Goal: Use online tool/utility: Utilize a website feature to perform a specific function

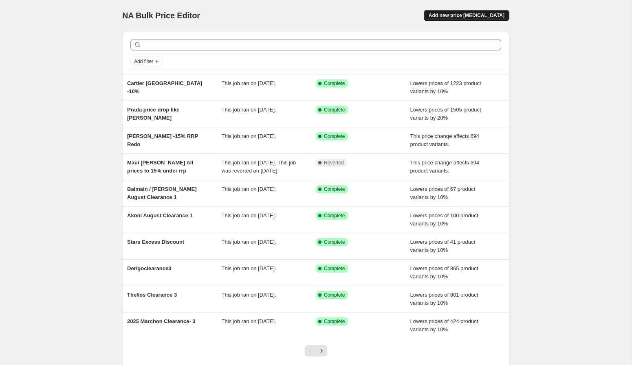
click at [499, 19] on button "Add new price [MEDICAL_DATA]" at bounding box center [467, 15] width 86 height 11
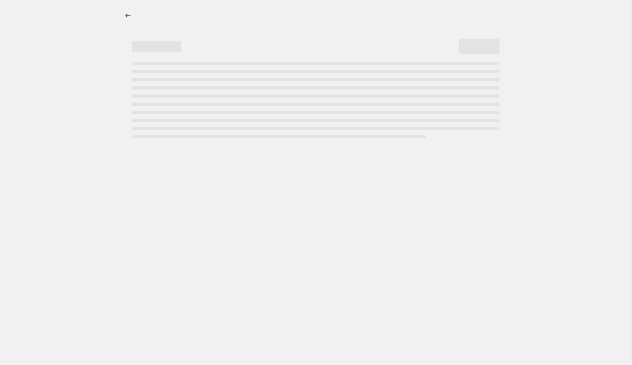
select select "percentage"
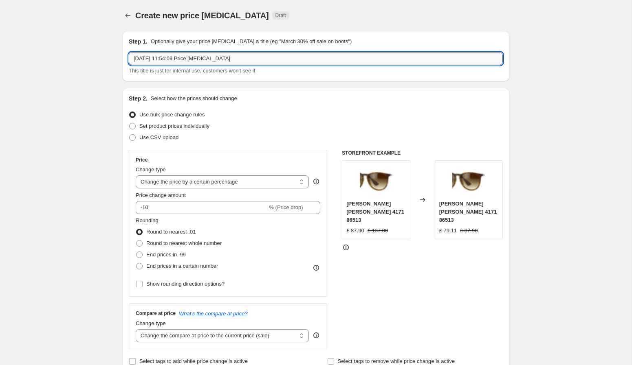
click at [342, 60] on input "30 Sept 2025, 11:54:09 Price change job" at bounding box center [316, 58] width 374 height 13
click at [342, 60] on input "30 Sept 2025, 11:54:09 Price change jobper" at bounding box center [316, 58] width 374 height 13
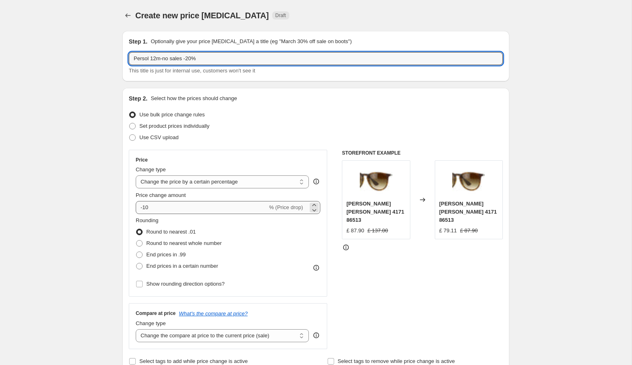
type input "Persol 12m-no sales -20%"
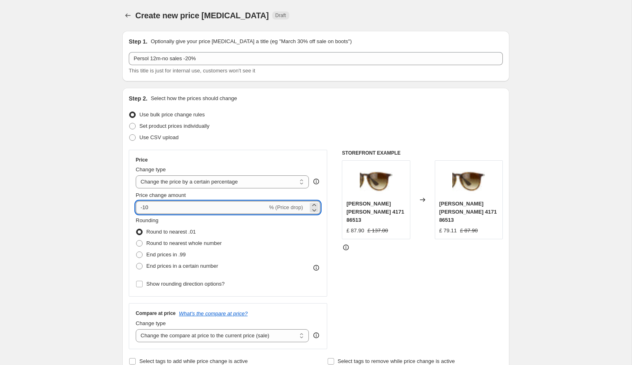
click at [164, 204] on input "-10" at bounding box center [202, 207] width 132 height 13
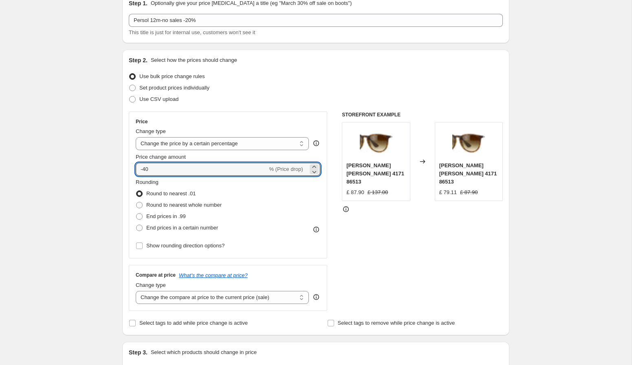
scroll to position [55, 0]
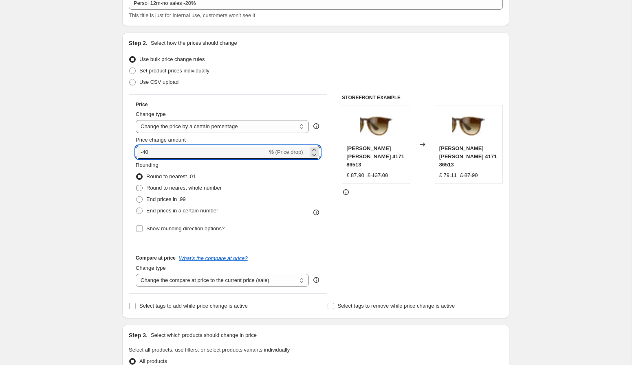
type input "-40"
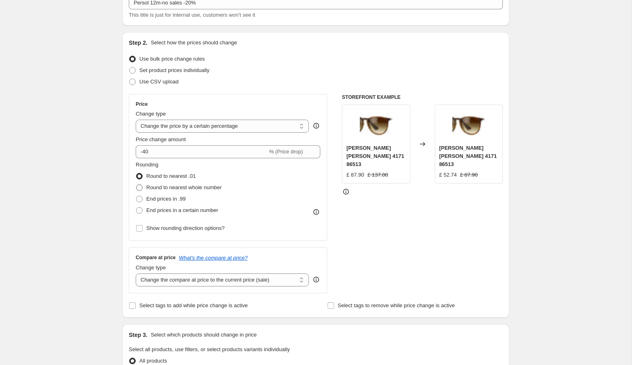
click at [195, 187] on span "Round to nearest whole number" at bounding box center [183, 187] width 75 height 6
click at [136, 185] on input "Round to nearest whole number" at bounding box center [136, 184] width 0 height 0
radio input "true"
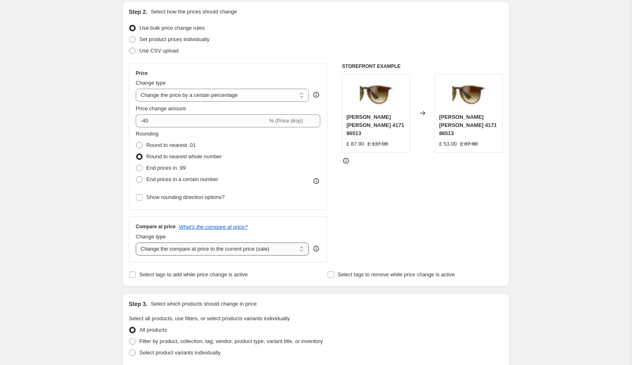
scroll to position [87, 0]
click at [269, 248] on select "Change the compare at price to the current price (sale) Change the compare at p…" at bounding box center [222, 248] width 173 height 13
select select "no_change"
click at [136, 242] on select "Change the compare at price to the current price (sale) Change the compare at p…" at bounding box center [222, 248] width 173 height 13
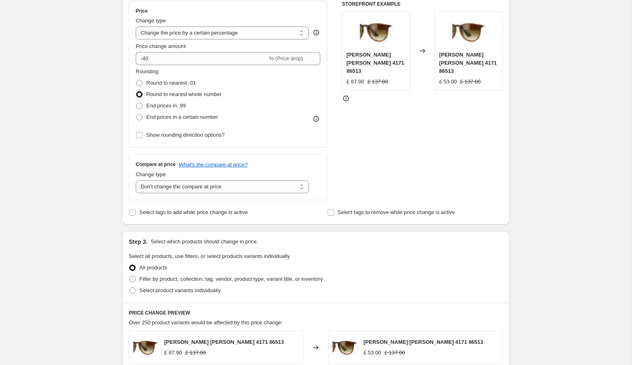
scroll to position [160, 0]
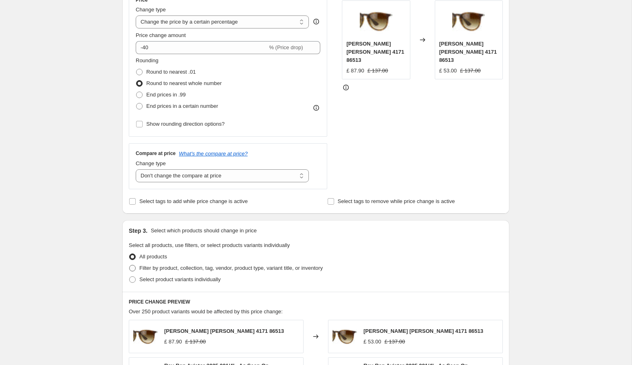
click at [217, 268] on span "Filter by product, collection, tag, vendor, product type, variant title, or inv…" at bounding box center [230, 268] width 183 height 6
click at [129, 266] on input "Filter by product, collection, tag, vendor, product type, variant title, or inv…" at bounding box center [129, 265] width 0 height 0
radio input "true"
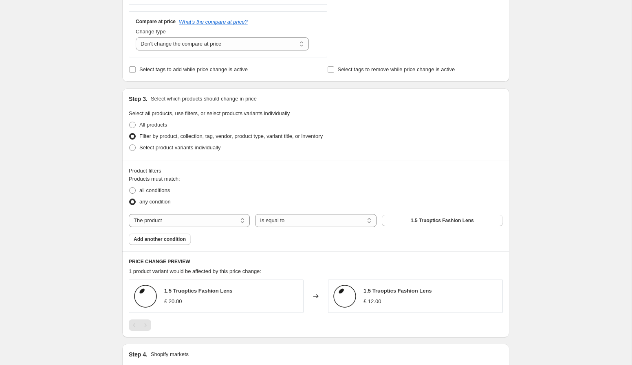
scroll to position [304, 0]
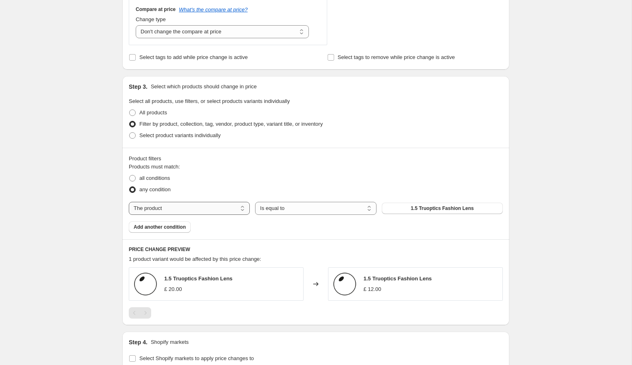
click at [191, 209] on select "The product The product's collection The product's tag The product's vendor The…" at bounding box center [189, 208] width 121 height 13
select select "tag"
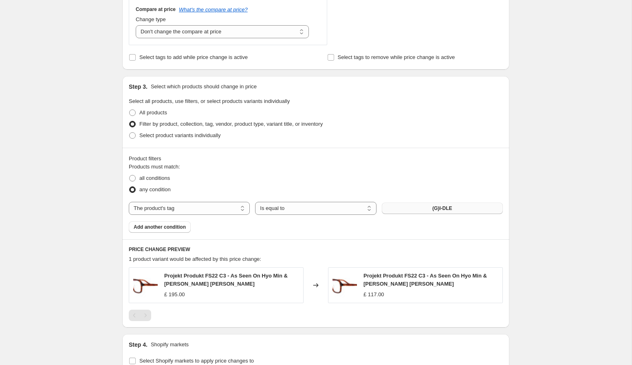
click at [408, 211] on button "(G)I-DLE" at bounding box center [442, 208] width 121 height 11
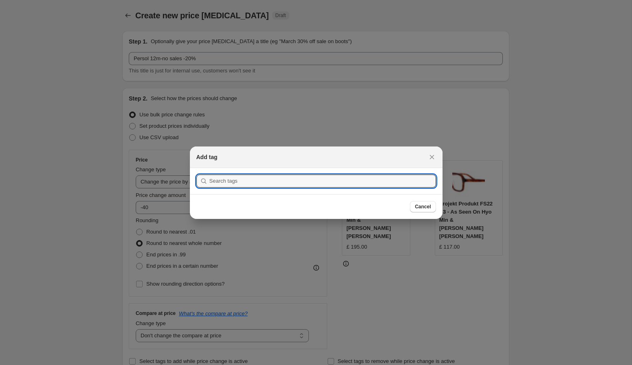
scroll to position [0, 0]
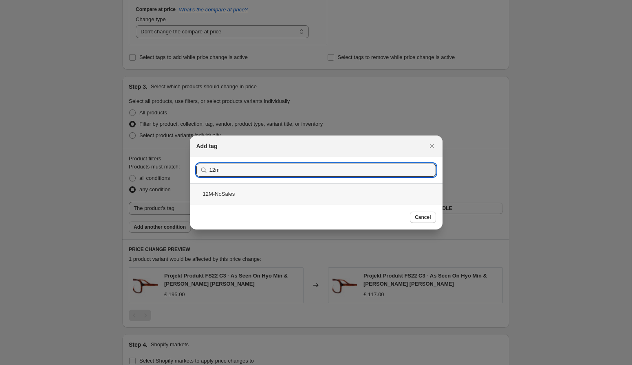
type input "12m"
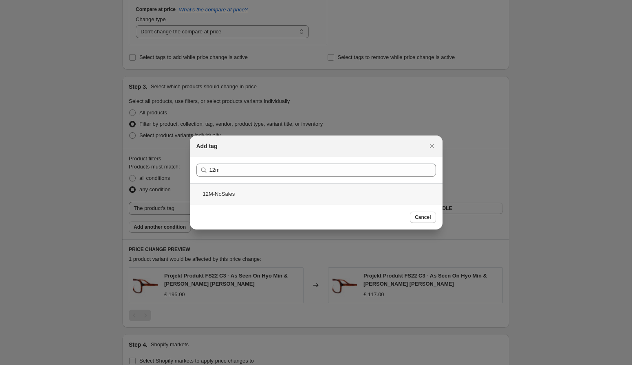
click at [272, 193] on div "12M-NoSales" at bounding box center [316, 194] width 252 height 22
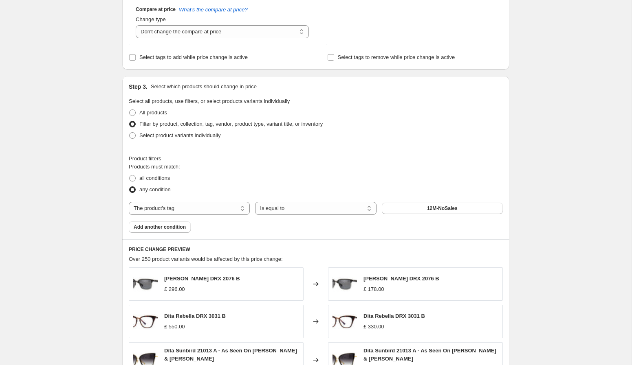
scroll to position [325, 0]
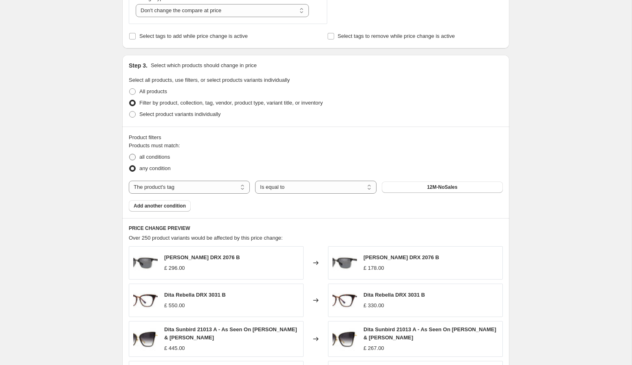
click at [144, 158] on span "all conditions" at bounding box center [154, 157] width 31 height 6
click at [129, 154] on input "all conditions" at bounding box center [129, 154] width 0 height 0
radio input "true"
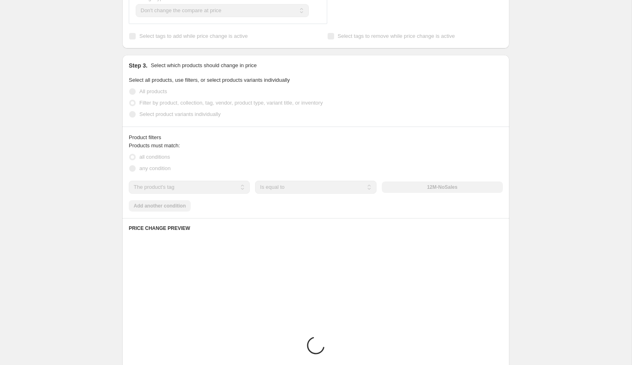
scroll to position [325, 0]
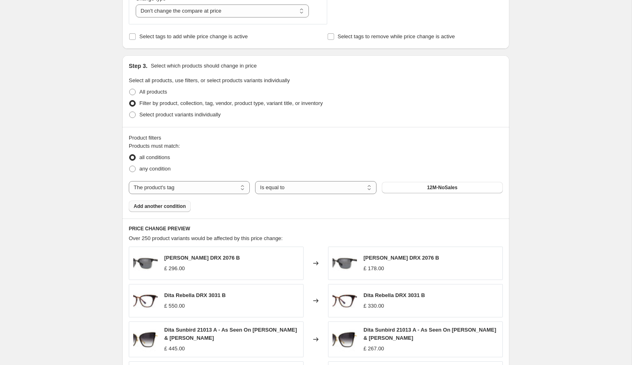
click at [161, 207] on span "Add another condition" at bounding box center [160, 206] width 52 height 7
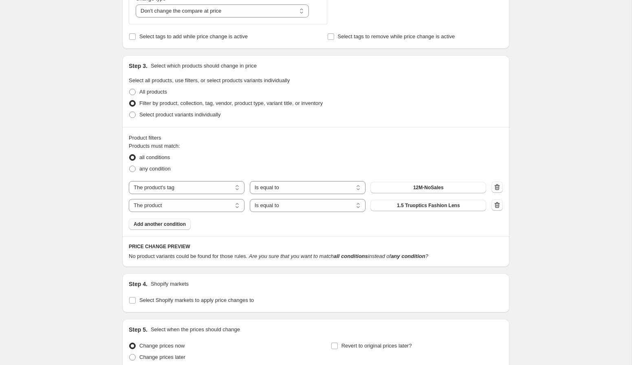
click at [161, 207] on select "The product The product's collection The product's tag The product's vendor The…" at bounding box center [187, 205] width 116 height 13
select select "vendor"
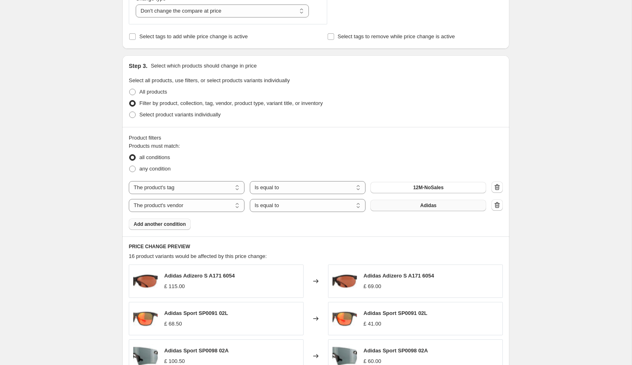
click at [401, 208] on button "Adidas" at bounding box center [428, 205] width 116 height 11
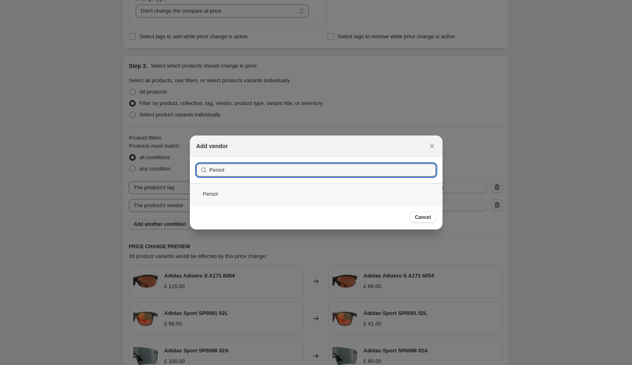
type input "Persol"
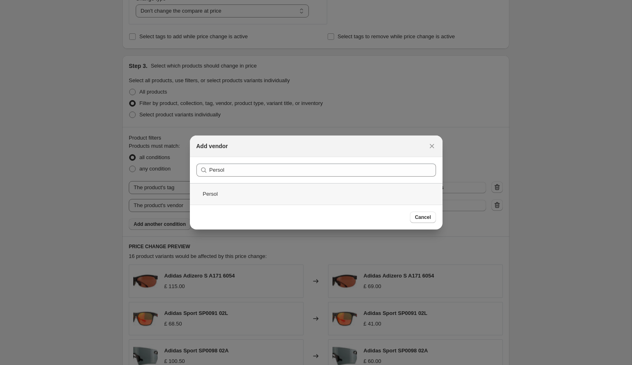
click at [281, 195] on div "Persol" at bounding box center [316, 194] width 252 height 22
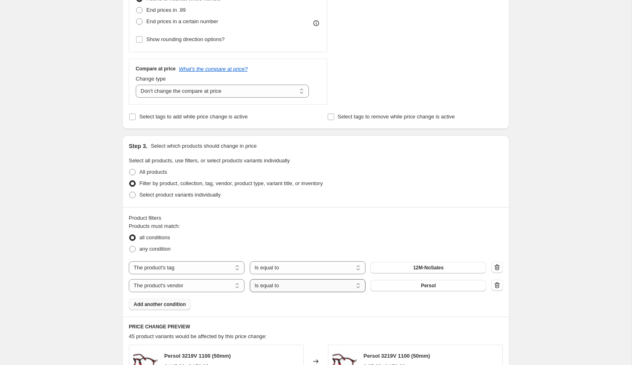
scroll to position [74, 0]
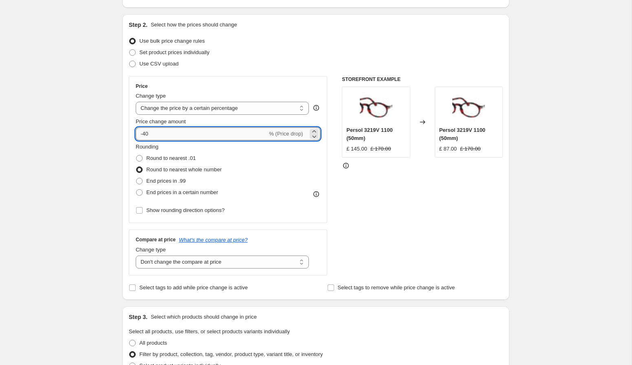
drag, startPoint x: 147, startPoint y: 135, endPoint x: 152, endPoint y: 135, distance: 4.9
click at [147, 135] on input "-40" at bounding box center [202, 133] width 132 height 13
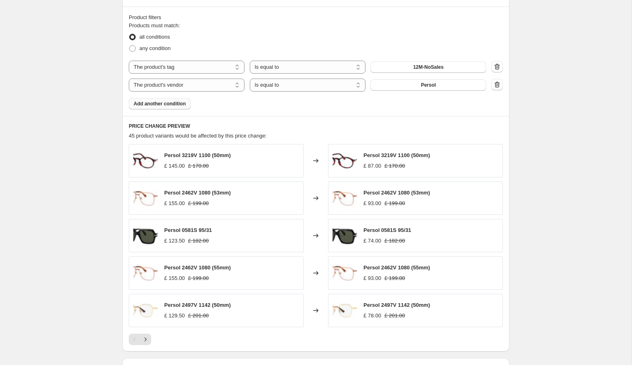
scroll to position [489, 0]
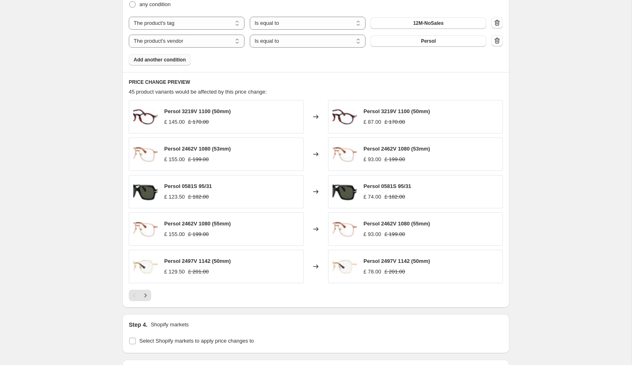
click at [321, 61] on div "Products must match: all conditions any condition The product The product's col…" at bounding box center [316, 22] width 374 height 88
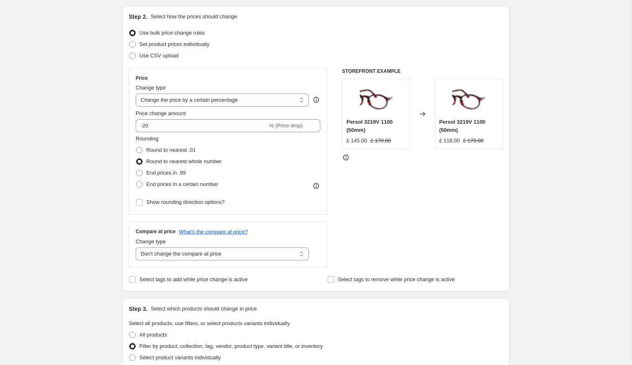
scroll to position [35, 0]
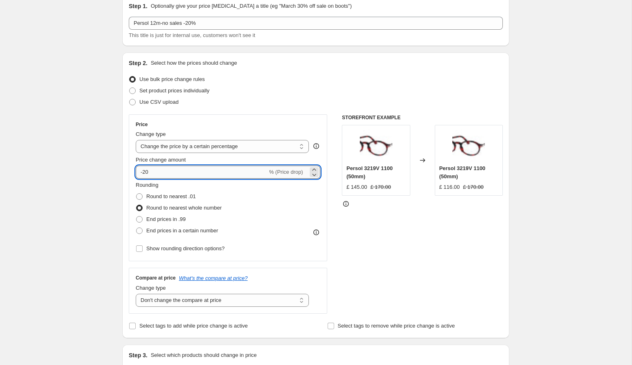
click at [147, 171] on input "-20" at bounding box center [202, 172] width 132 height 13
click at [183, 176] on input "-10" at bounding box center [202, 172] width 132 height 13
type input "-15"
click at [401, 233] on div "STOREFRONT EXAMPLE Persol 3219V 1100 (50mm) £ 145.00 £ 170.00 Changed to Persol…" at bounding box center [422, 214] width 161 height 200
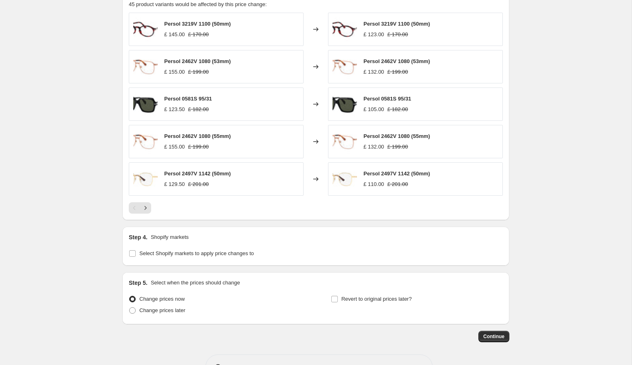
scroll to position [604, 0]
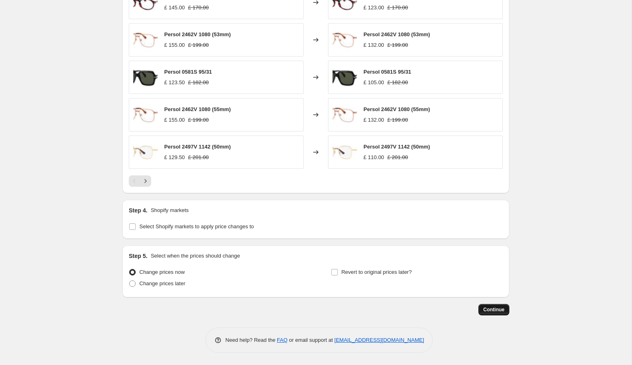
click at [497, 310] on span "Continue" at bounding box center [493, 310] width 21 height 7
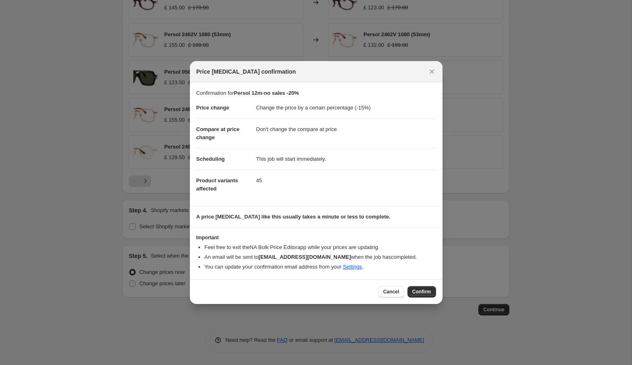
drag, startPoint x: 419, startPoint y: 290, endPoint x: 413, endPoint y: 287, distance: 7.8
click at [419, 290] on span "Confirm" at bounding box center [421, 292] width 19 height 7
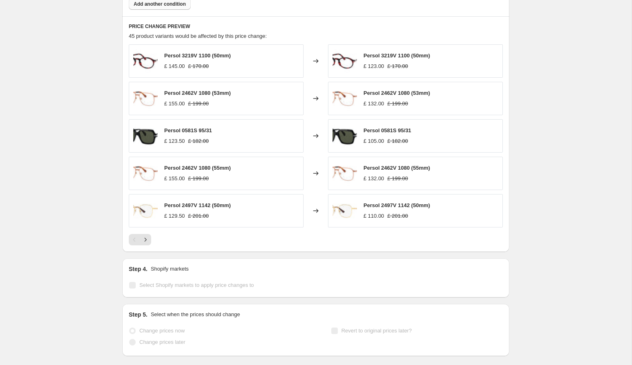
scroll to position [625, 0]
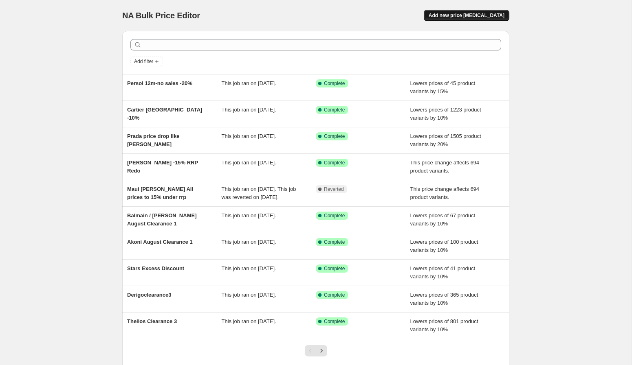
click at [450, 16] on span "Add new price [MEDICAL_DATA]" at bounding box center [466, 15] width 76 height 7
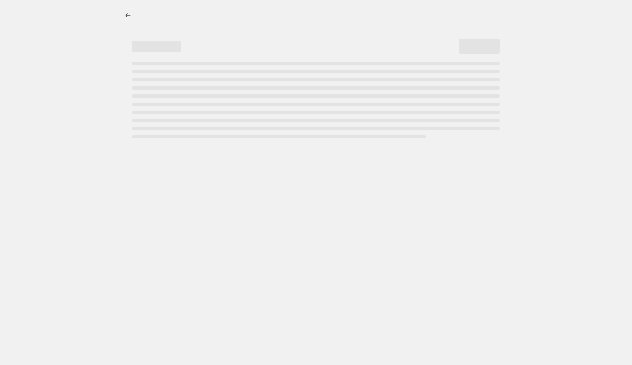
select select "percentage"
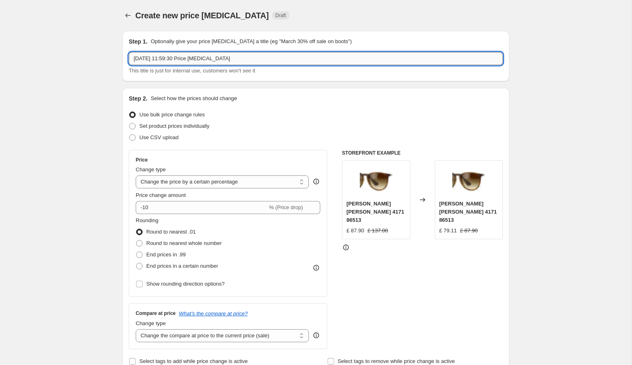
click at [303, 61] on input "[DATE] 11:59:30 Price [MEDICAL_DATA]" at bounding box center [316, 58] width 374 height 13
click at [303, 61] on input "30 Sept 2025, 11:59:30 Price change job" at bounding box center [316, 58] width 374 height 13
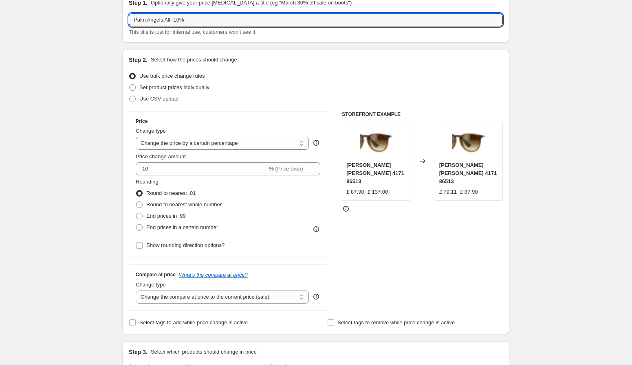
scroll to position [40, 0]
type input "Palm Angels All -10%"
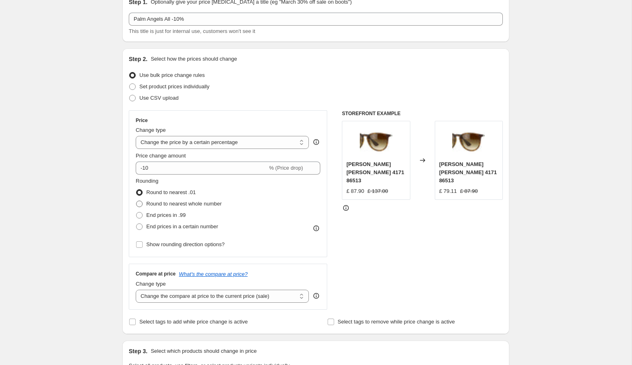
click at [212, 204] on span "Round to nearest whole number" at bounding box center [183, 204] width 75 height 6
click at [136, 201] on input "Round to nearest whole number" at bounding box center [136, 201] width 0 height 0
radio input "true"
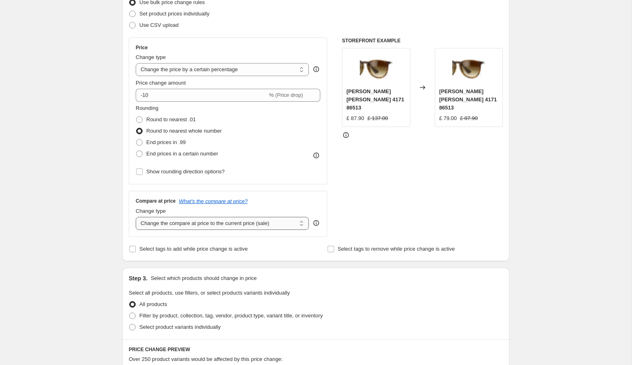
scroll to position [114, 0]
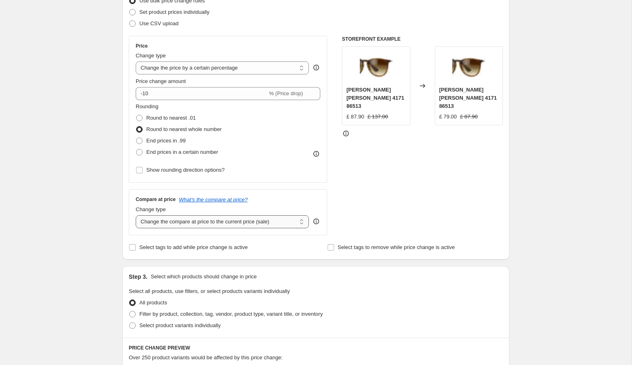
click at [235, 223] on select "Change the compare at price to the current price (sale) Change the compare at p…" at bounding box center [222, 221] width 173 height 13
select select "no_change"
click at [136, 215] on select "Change the compare at price to the current price (sale) Change the compare at p…" at bounding box center [222, 221] width 173 height 13
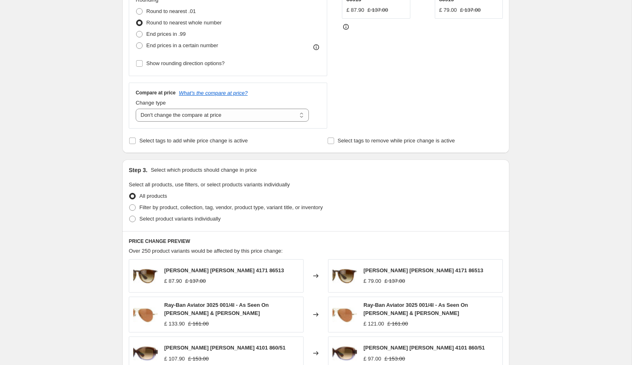
scroll to position [224, 0]
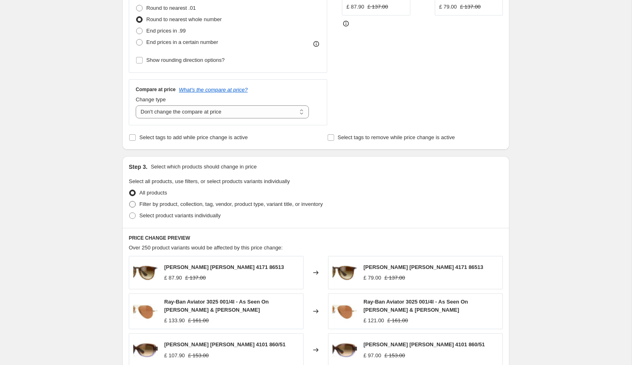
click at [205, 205] on span "Filter by product, collection, tag, vendor, product type, variant title, or inv…" at bounding box center [230, 204] width 183 height 6
click at [129, 202] on input "Filter by product, collection, tag, vendor, product type, variant title, or inv…" at bounding box center [129, 201] width 0 height 0
radio input "true"
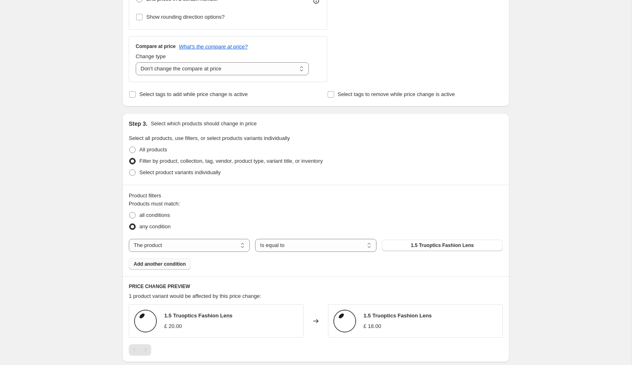
scroll to position [272, 0]
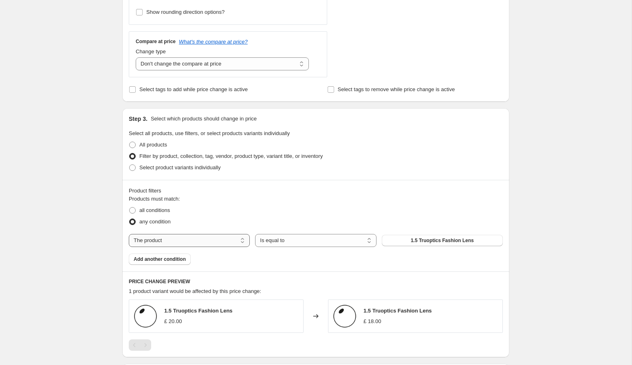
click at [188, 243] on select "The product The product's collection The product's tag The product's vendor The…" at bounding box center [189, 240] width 121 height 13
select select "vendor"
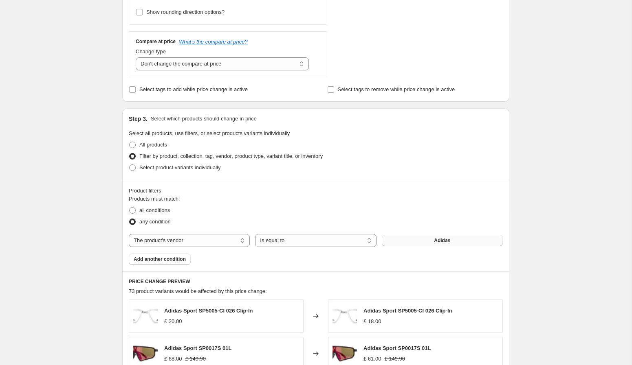
click at [395, 243] on button "Adidas" at bounding box center [442, 240] width 121 height 11
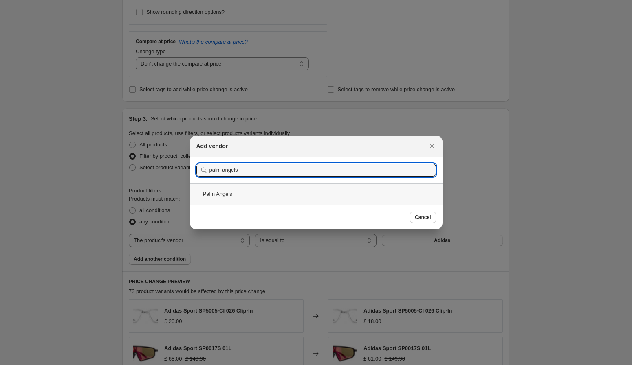
type input "palm angels"
click at [219, 195] on div "Palm Angels" at bounding box center [316, 194] width 252 height 22
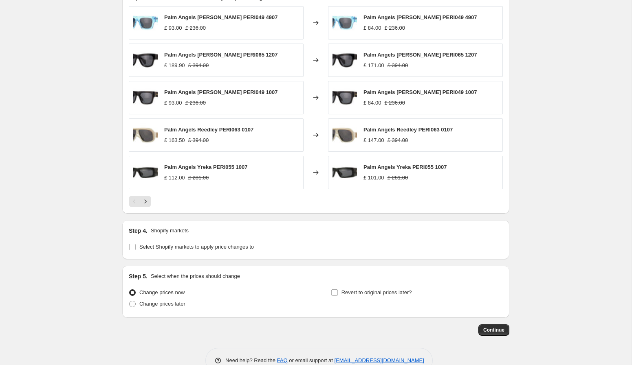
scroll to position [586, 0]
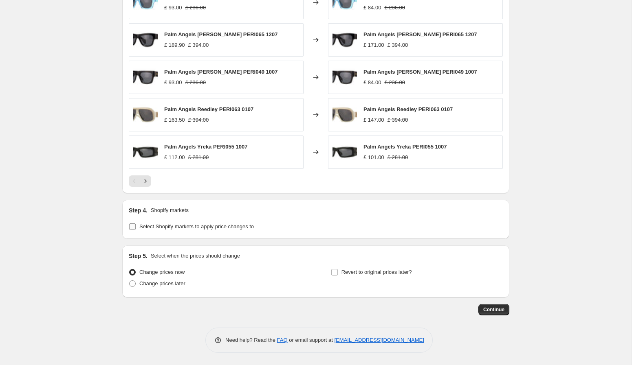
click at [229, 230] on span "Select Shopify markets to apply price changes to" at bounding box center [196, 227] width 114 height 8
click at [136, 230] on input "Select Shopify markets to apply price changes to" at bounding box center [132, 227] width 7 height 7
checkbox input "true"
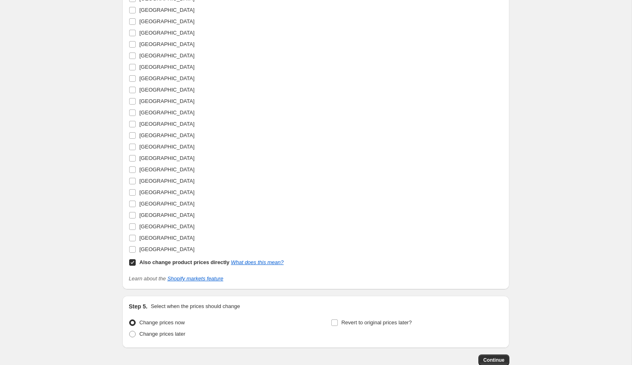
scroll to position [1161, 0]
drag, startPoint x: 134, startPoint y: 237, endPoint x: 134, endPoint y: 231, distance: 5.7
click at [134, 235] on input "United States" at bounding box center [132, 238] width 7 height 7
checkbox input "true"
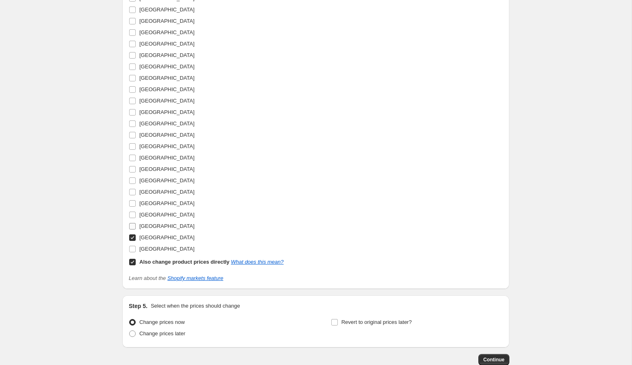
click at [132, 226] on input "United Kingdom" at bounding box center [132, 226] width 7 height 7
checkbox input "true"
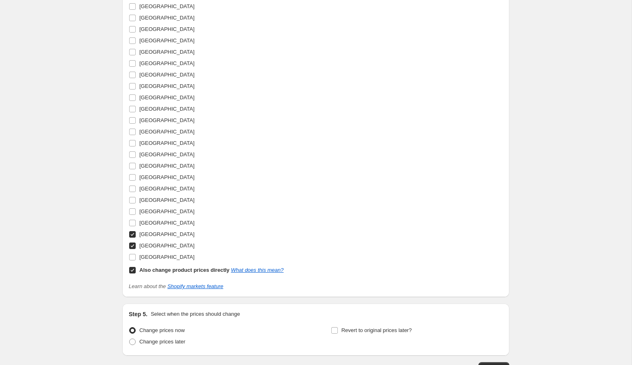
scroll to position [1222, 0]
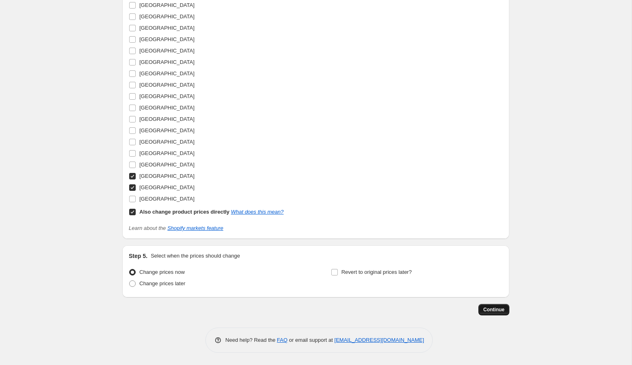
click at [488, 310] on span "Continue" at bounding box center [493, 310] width 21 height 7
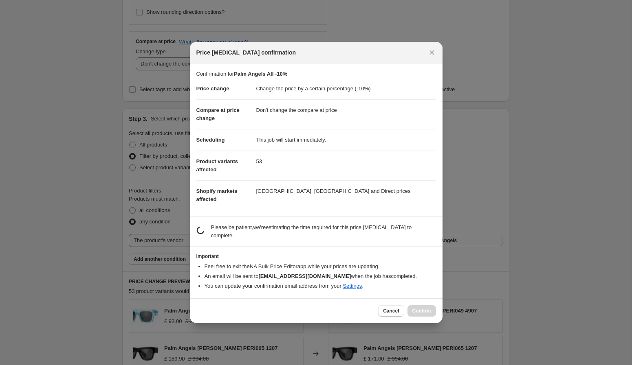
scroll to position [0, 0]
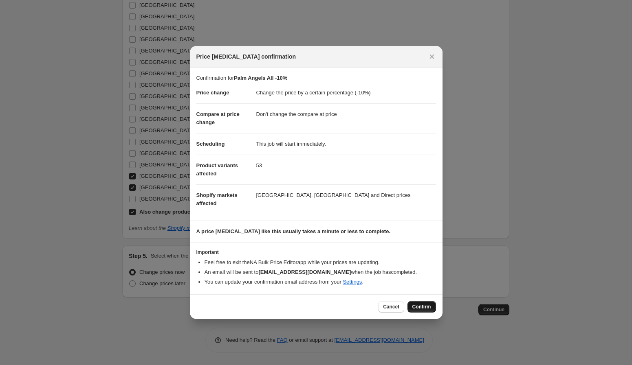
click at [419, 302] on button "Confirm" at bounding box center [421, 306] width 29 height 11
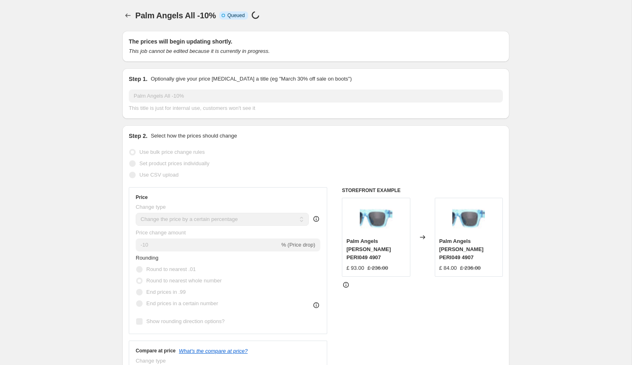
scroll to position [1222, 0]
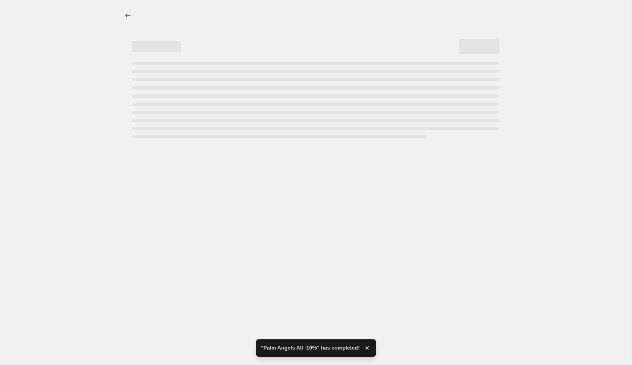
select select "percentage"
select select "no_change"
select select "vendor"
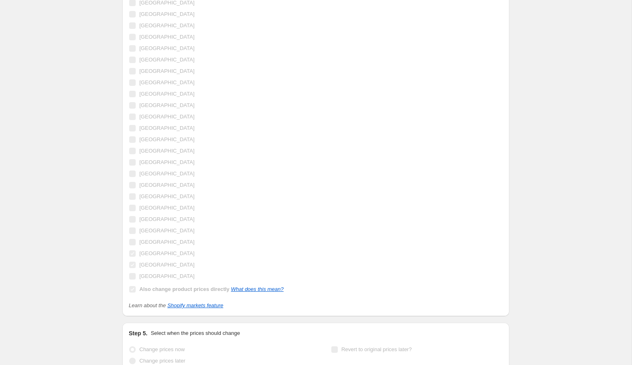
scroll to position [0, 0]
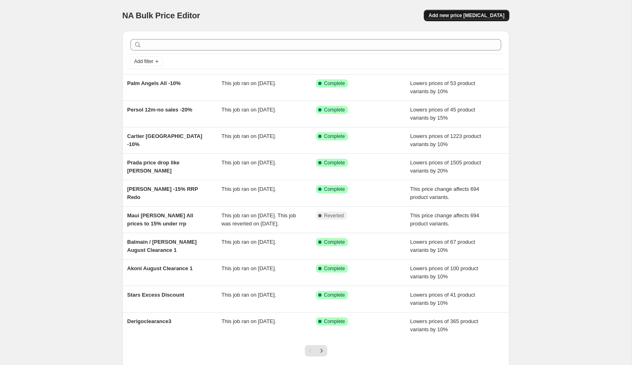
click at [482, 14] on span "Add new price [MEDICAL_DATA]" at bounding box center [466, 15] width 76 height 7
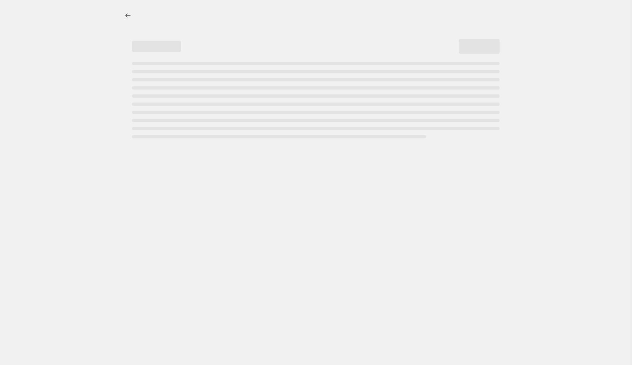
select select "percentage"
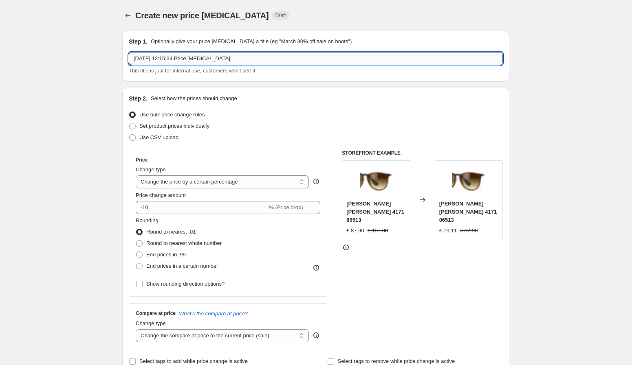
click at [214, 59] on input "30 Sept 2025, 12:15:34 Price change job" at bounding box center [316, 58] width 374 height 13
type input "Oliver Peoples 24m- nosales"
click at [180, 213] on div "Price Change type Change the price to a certain amount Change the price by a ce…" at bounding box center [228, 223] width 184 height 133
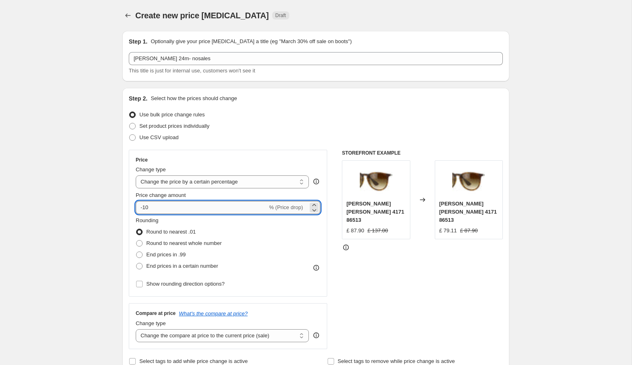
click at [179, 213] on input "-10" at bounding box center [202, 207] width 132 height 13
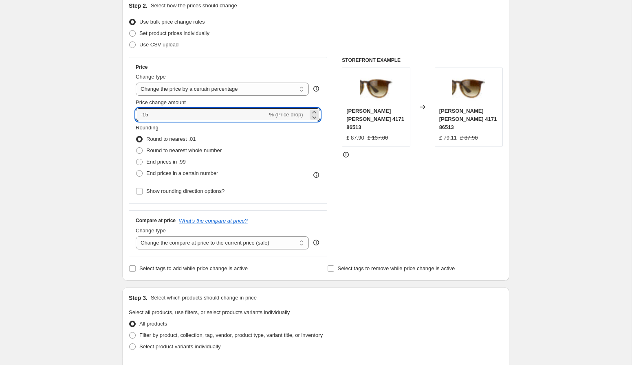
scroll to position [93, 0]
type input "-15"
click at [186, 241] on select "Change the compare at price to the current price (sale) Change the compare at p…" at bounding box center [222, 242] width 173 height 13
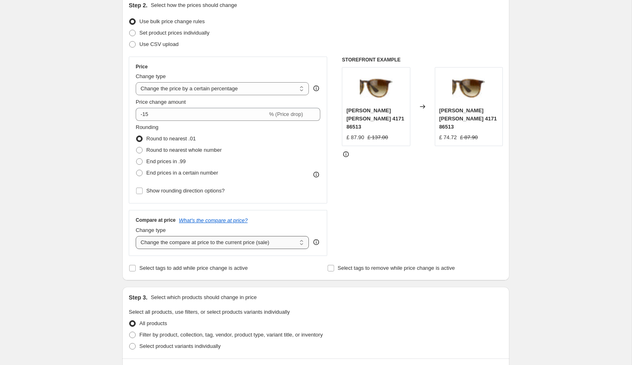
select select "no_change"
click at [136, 236] on select "Change the compare at price to the current price (sale) Change the compare at p…" at bounding box center [222, 242] width 173 height 13
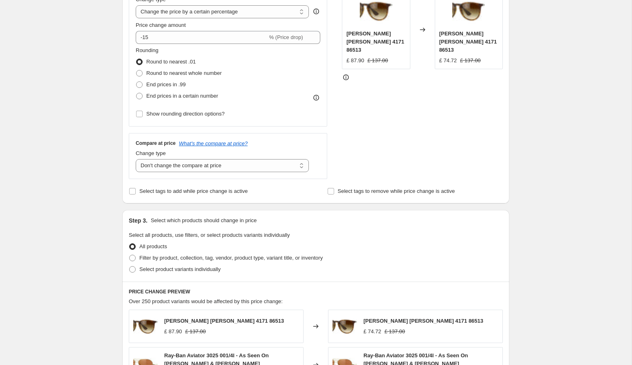
scroll to position [237, 0]
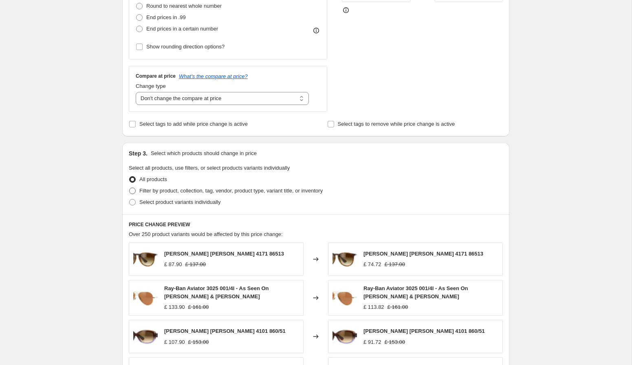
click at [178, 193] on span "Filter by product, collection, tag, vendor, product type, variant title, or inv…" at bounding box center [230, 191] width 183 height 6
click at [129, 188] on input "Filter by product, collection, tag, vendor, product type, variant title, or inv…" at bounding box center [129, 188] width 0 height 0
radio input "true"
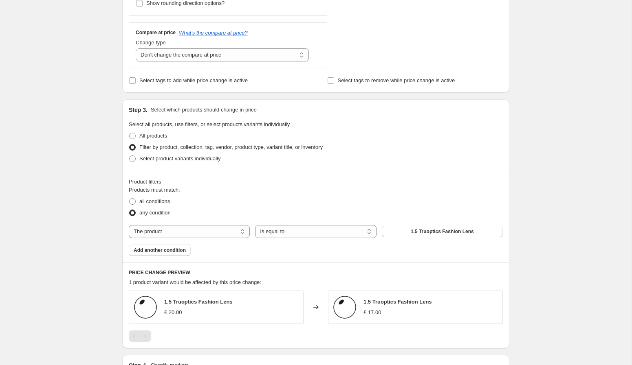
scroll to position [283, 0]
click at [150, 201] on span "all conditions" at bounding box center [154, 200] width 31 height 6
click at [129, 197] on input "all conditions" at bounding box center [129, 197] width 0 height 0
radio input "true"
click at [185, 229] on select "The product The product's collection The product's tag The product's vendor The…" at bounding box center [189, 230] width 121 height 13
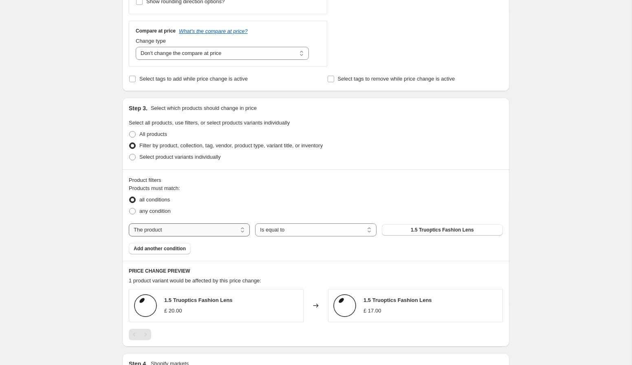
select select "tag"
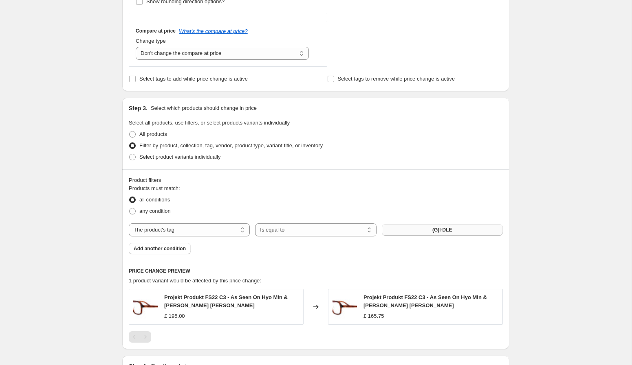
click at [402, 232] on button "(G)I-DLE" at bounding box center [442, 229] width 121 height 11
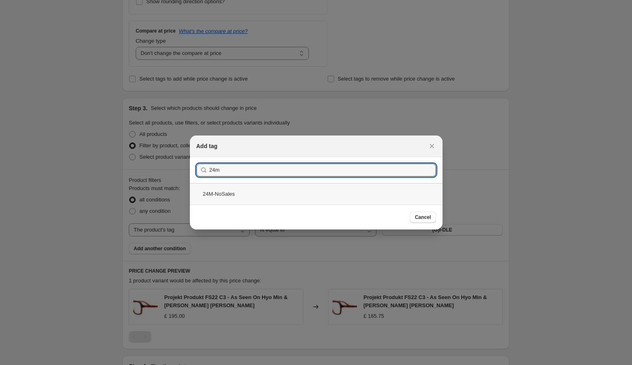
type input "24m"
click at [263, 193] on div "24M-NoSales" at bounding box center [316, 194] width 252 height 22
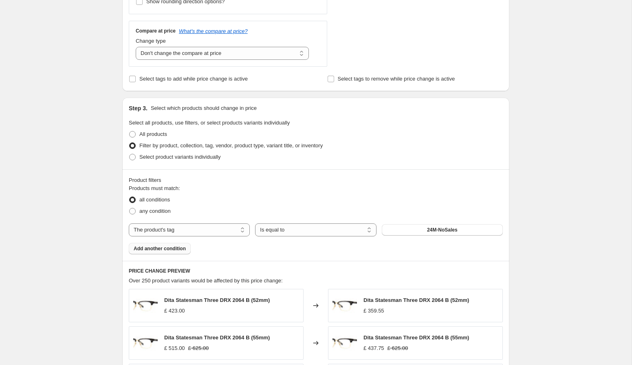
click at [174, 252] on button "Add another condition" at bounding box center [160, 248] width 62 height 11
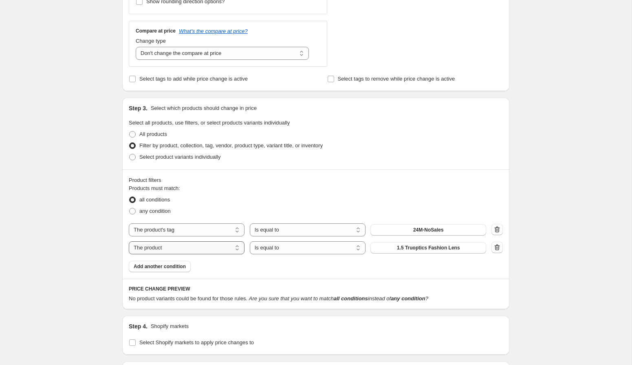
click at [174, 250] on select "The product The product's collection The product's tag The product's vendor The…" at bounding box center [187, 247] width 116 height 13
select select "vendor"
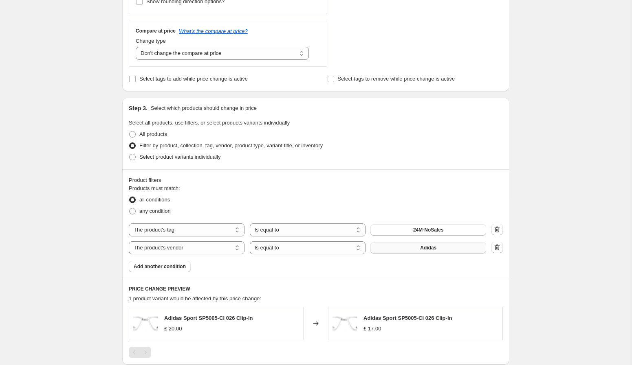
click at [385, 248] on button "Adidas" at bounding box center [428, 247] width 116 height 11
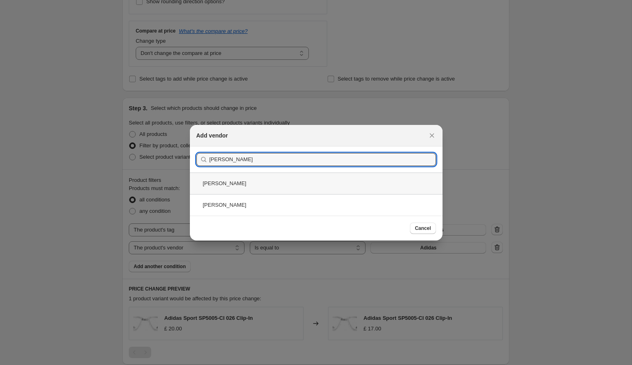
type input "oliver peoples"
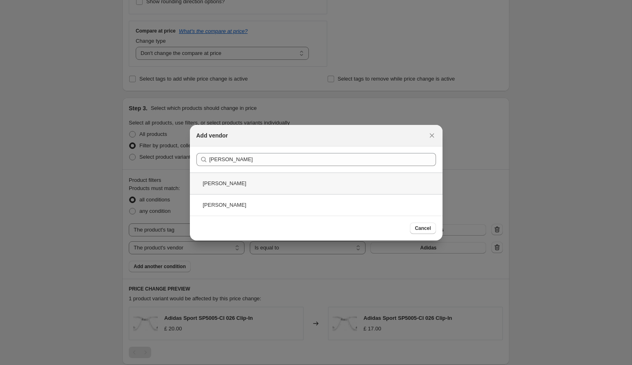
click at [258, 186] on div "Oliver Peoples" at bounding box center [316, 184] width 252 height 22
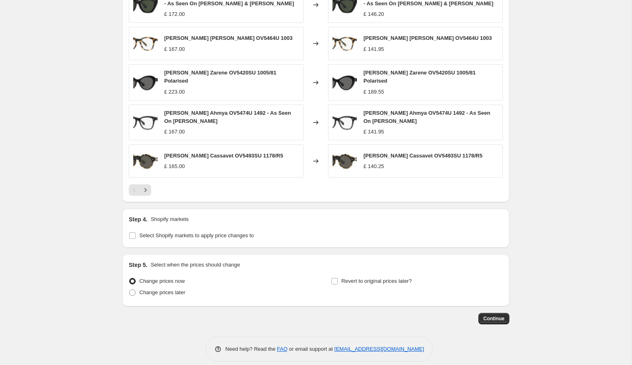
scroll to position [604, 0]
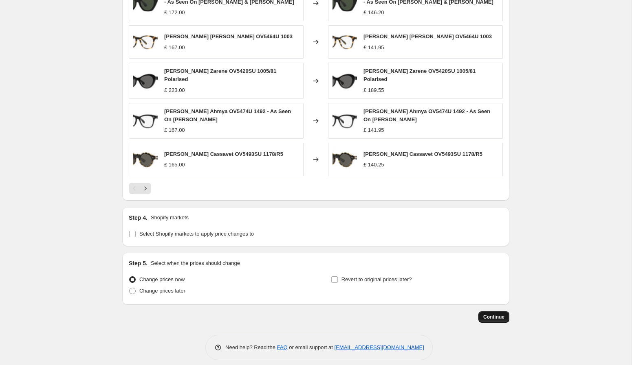
click at [479, 315] on button "Continue" at bounding box center [493, 317] width 31 height 11
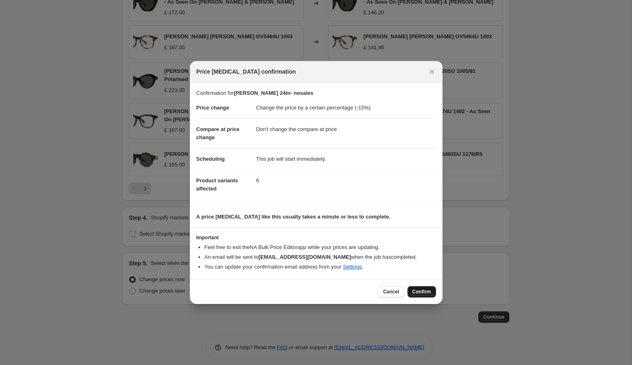
click at [410, 290] on button "Confirm" at bounding box center [421, 291] width 29 height 11
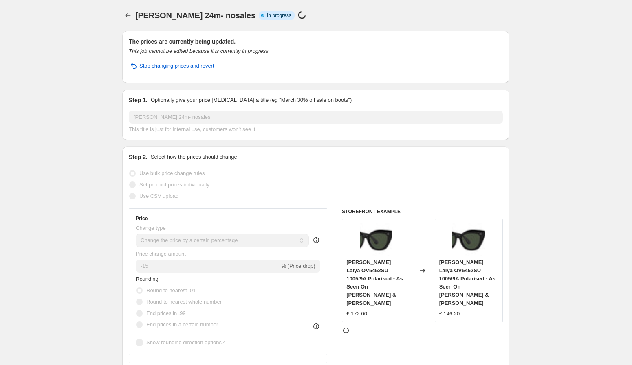
select select "percentage"
select select "no_change"
select select "tag"
select select "vendor"
